Goal: Navigation & Orientation: Find specific page/section

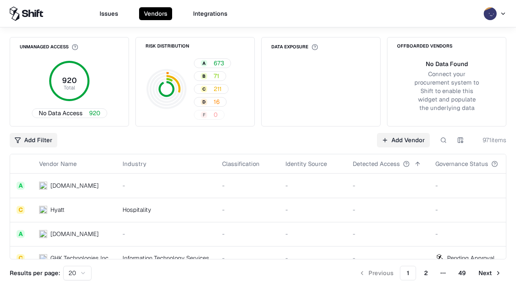
click at [77, 273] on html "Issues Vendors Integrations Unmanaged Access 920 Total No Data Access 920 Risk …" at bounding box center [258, 145] width 516 height 290
click at [490, 273] on button "Next" at bounding box center [490, 273] width 33 height 15
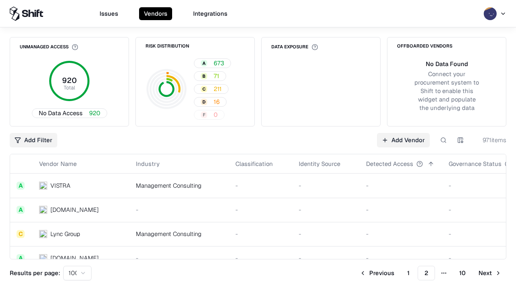
click at [490, 273] on button "Next" at bounding box center [490, 273] width 33 height 15
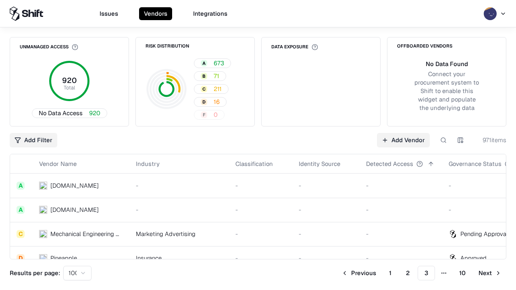
click at [490, 273] on button "Next" at bounding box center [490, 273] width 33 height 15
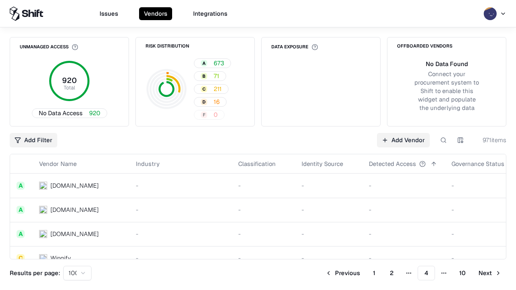
click at [490, 273] on button "Next" at bounding box center [490, 273] width 33 height 15
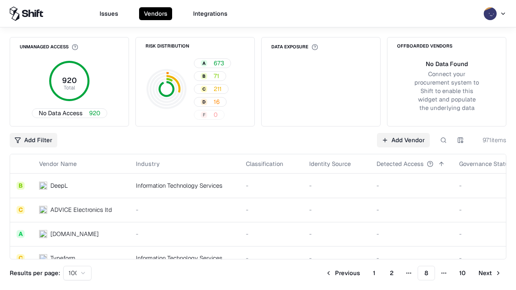
click at [490, 273] on button "Next" at bounding box center [490, 273] width 33 height 15
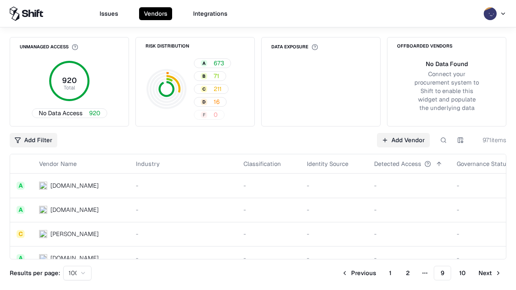
click at [490, 273] on button "Next" at bounding box center [490, 273] width 33 height 15
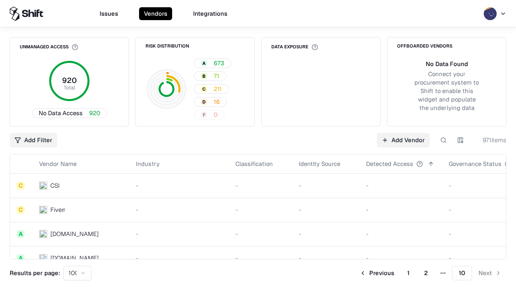
click at [377, 273] on button "Previous" at bounding box center [377, 273] width 44 height 15
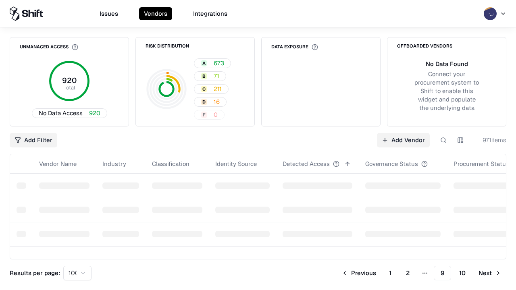
click at [359, 273] on button "Previous" at bounding box center [359, 273] width 44 height 15
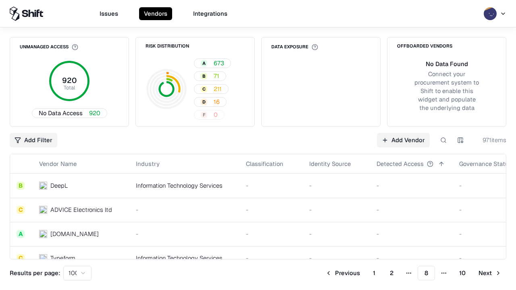
click at [343, 273] on button "Previous" at bounding box center [342, 273] width 44 height 15
